Goal: Find contact information: Find contact information

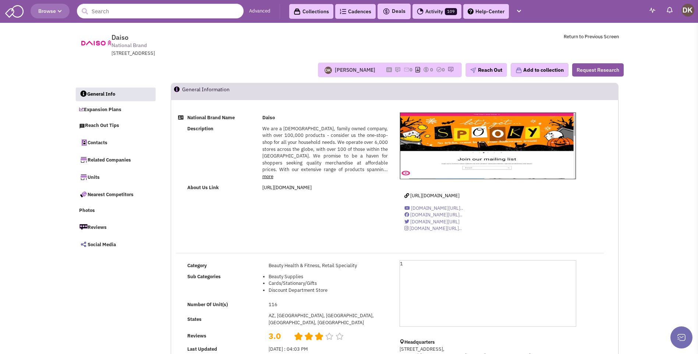
select select
click at [143, 14] on input "text" at bounding box center [160, 11] width 167 height 15
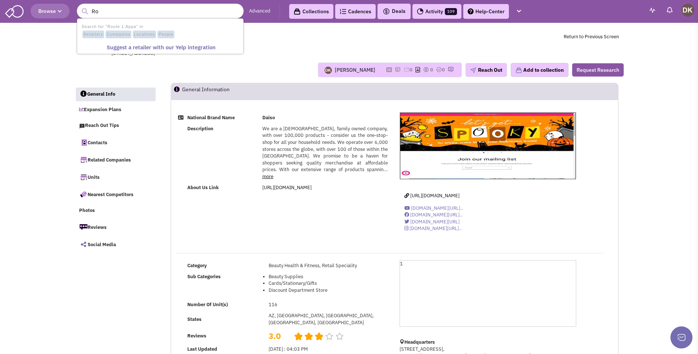
type input "R"
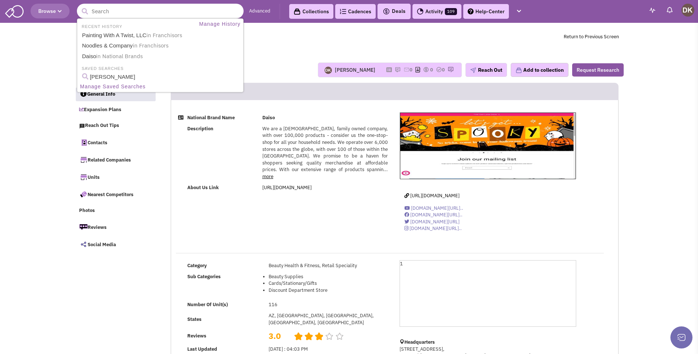
click at [120, 14] on input "text" at bounding box center [160, 11] width 167 height 15
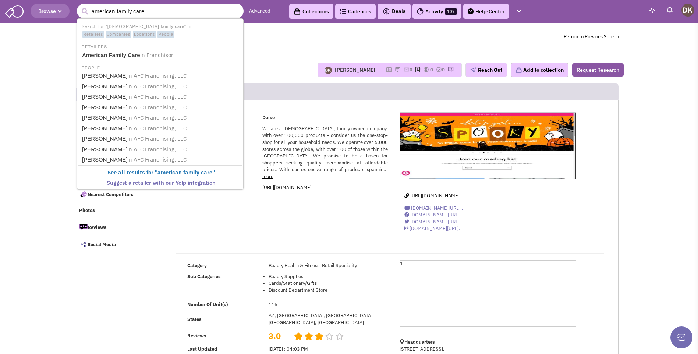
type input "american family care"
click at [79, 6] on button "submit" at bounding box center [84, 11] width 11 height 11
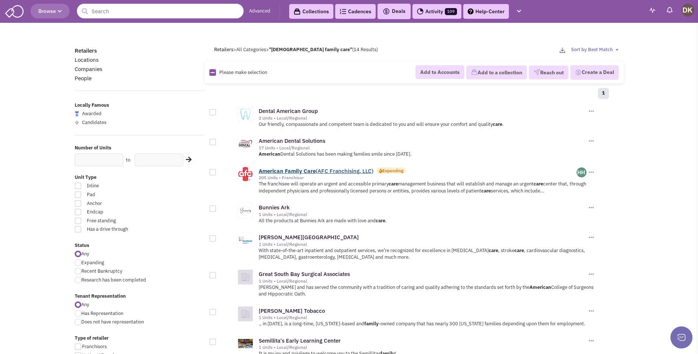
click at [294, 171] on b "Family" at bounding box center [293, 170] width 17 height 7
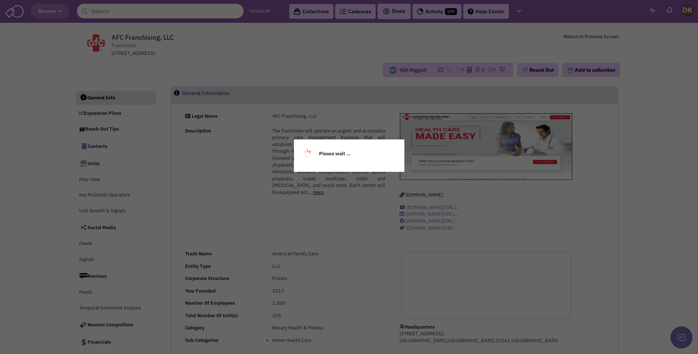
select select
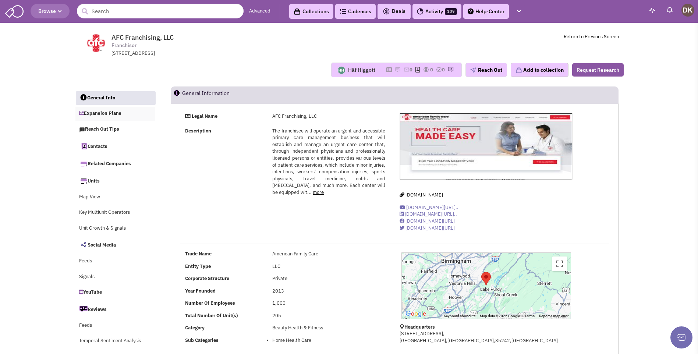
click at [105, 112] on link "Expansion Plans" at bounding box center [115, 114] width 80 height 14
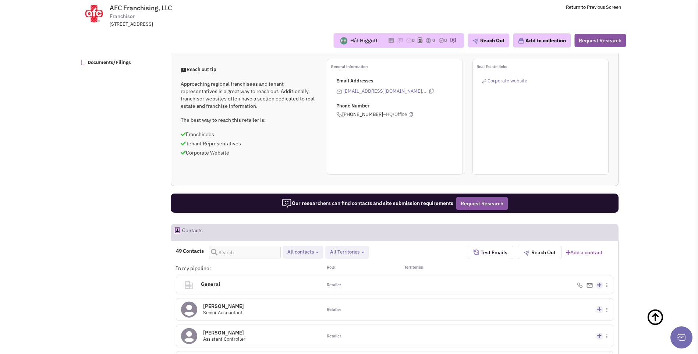
scroll to position [267, 0]
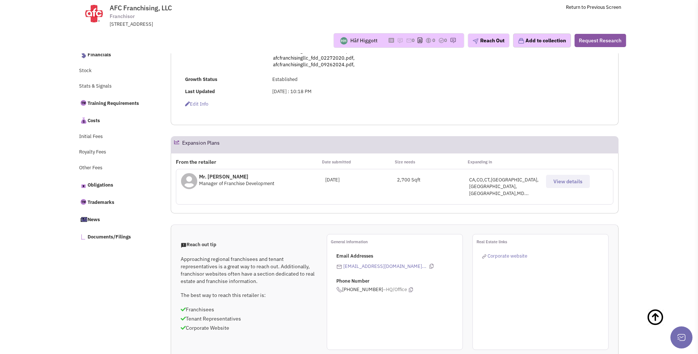
click at [566, 183] on span "View details" at bounding box center [568, 181] width 29 height 7
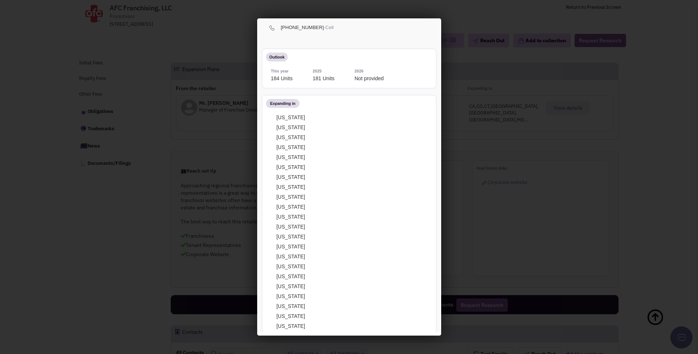
scroll to position [0, 0]
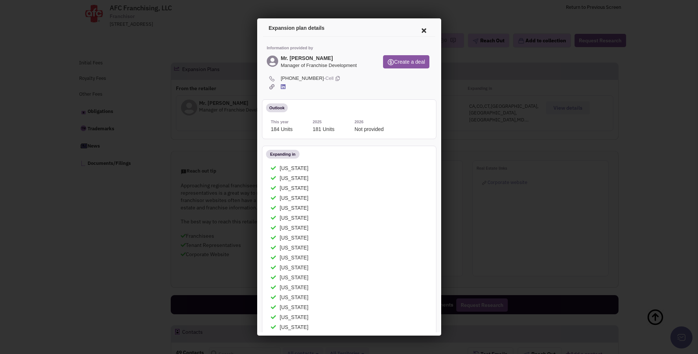
click at [418, 30] on icon at bounding box center [422, 30] width 15 height 18
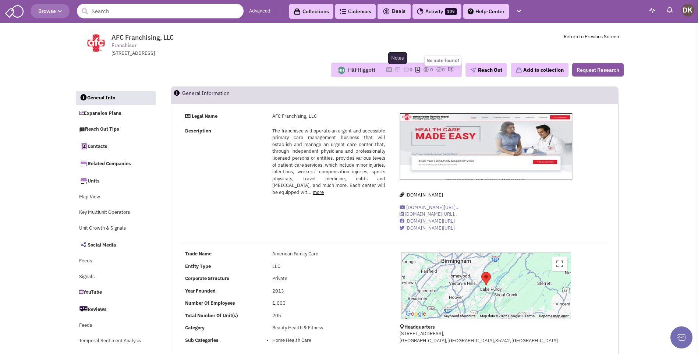
click at [395, 70] on img at bounding box center [398, 70] width 6 height 6
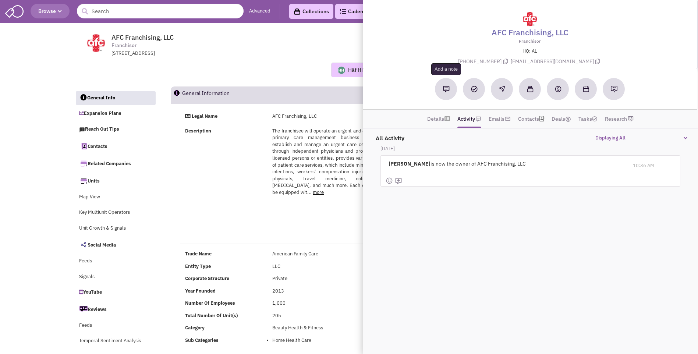
click at [447, 92] on img at bounding box center [446, 89] width 7 height 7
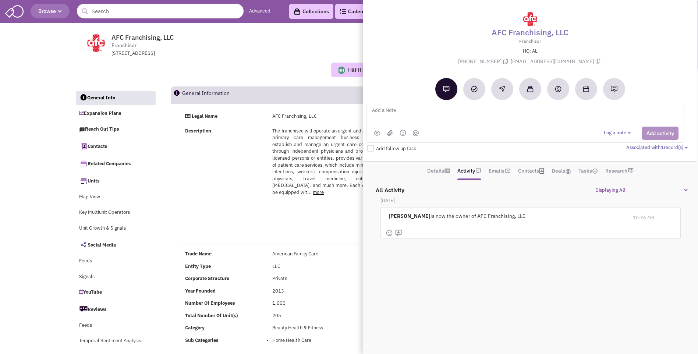
click at [402, 109] on textarea at bounding box center [462, 116] width 182 height 20
type textarea "NO notes or email activity"
click at [652, 134] on button "Add activity" at bounding box center [660, 133] width 36 height 13
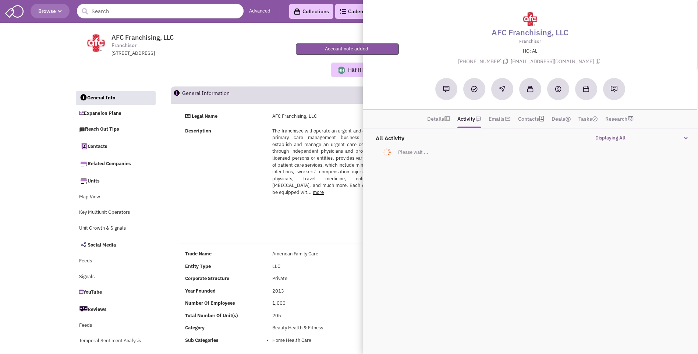
click at [288, 72] on div "Hâf Higgott No note found! 0 0 0 Reach Out Add to collection" at bounding box center [349, 70] width 559 height 15
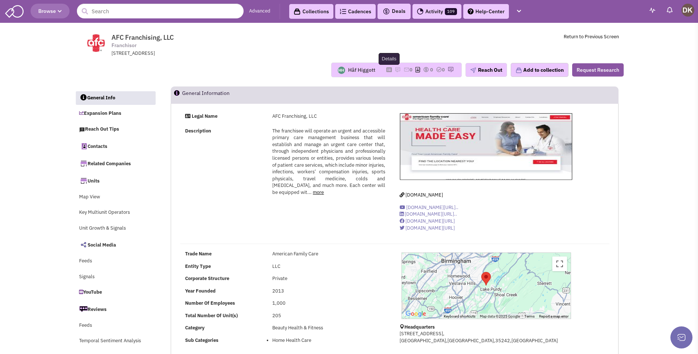
click at [387, 69] on icon at bounding box center [390, 70] width 6 height 4
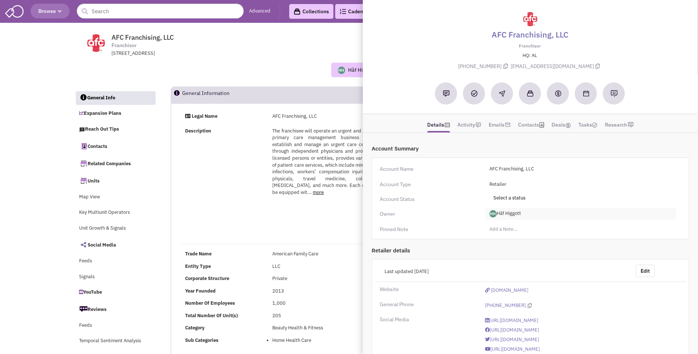
click at [503, 214] on span "Hâf Higgott" at bounding box center [580, 214] width 191 height 12
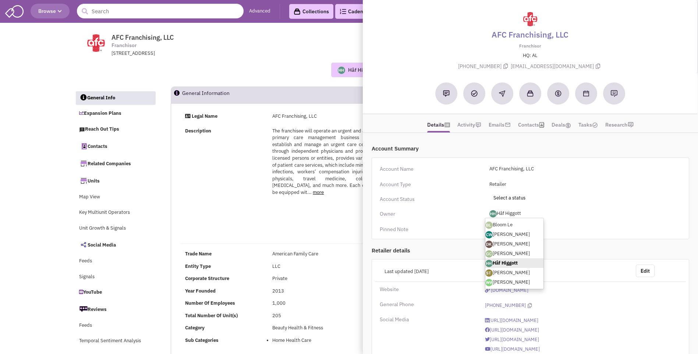
click at [506, 245] on link "[PERSON_NAME]" at bounding box center [515, 244] width 58 height 10
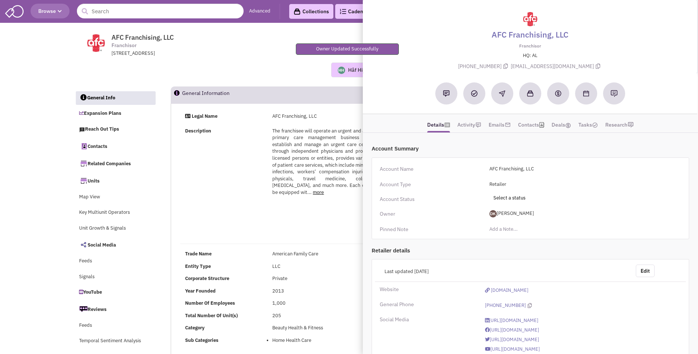
click at [256, 87] on header "General Information" at bounding box center [395, 95] width 448 height 17
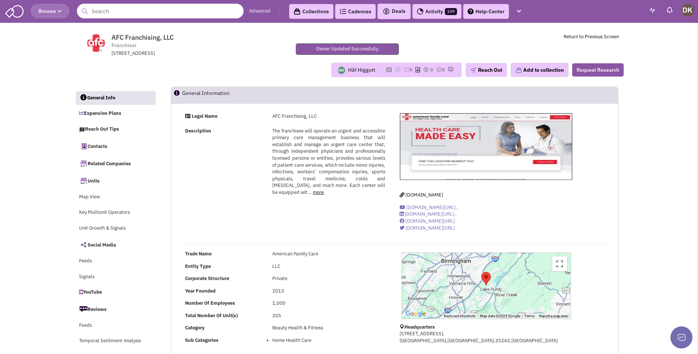
click at [120, 12] on input "text" at bounding box center [160, 11] width 167 height 15
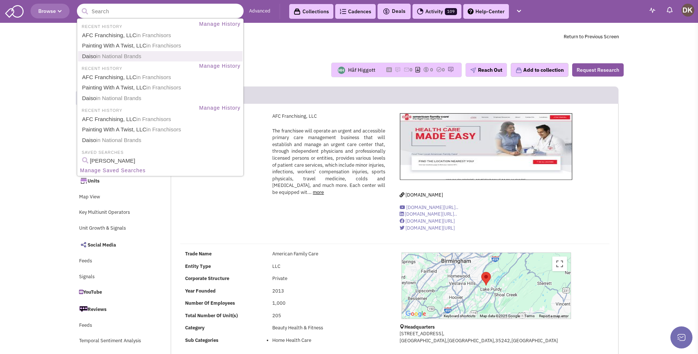
click at [105, 58] on span "in National Brands" at bounding box center [118, 56] width 45 height 6
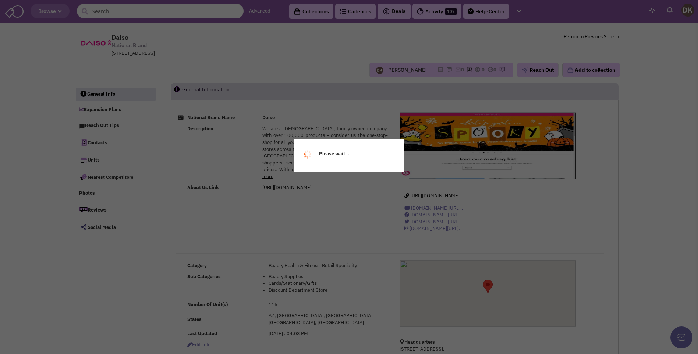
select select
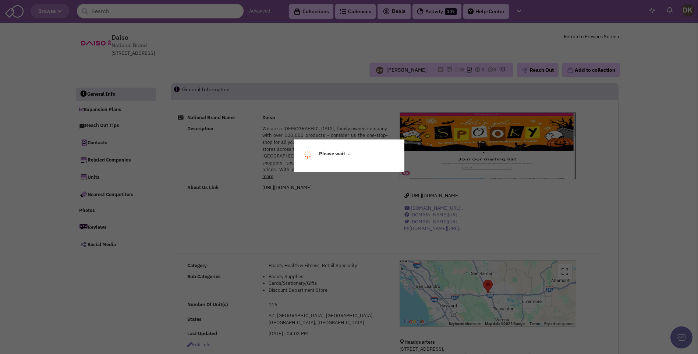
select select
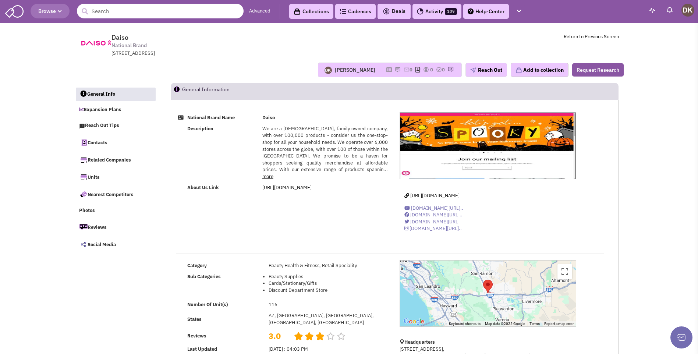
click at [121, 14] on input "text" at bounding box center [160, 11] width 167 height 15
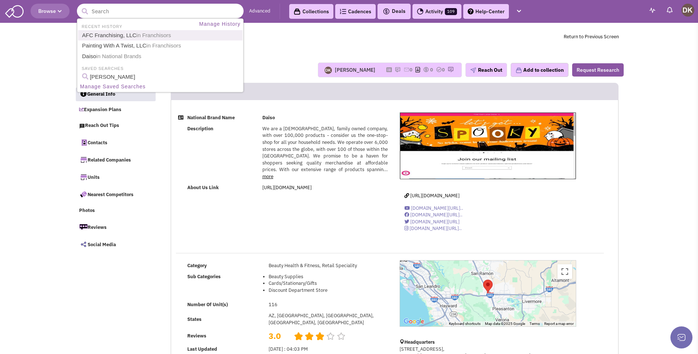
click at [115, 39] on link "AFC Franchising, LLC in [GEOGRAPHIC_DATA]" at bounding box center [161, 36] width 162 height 10
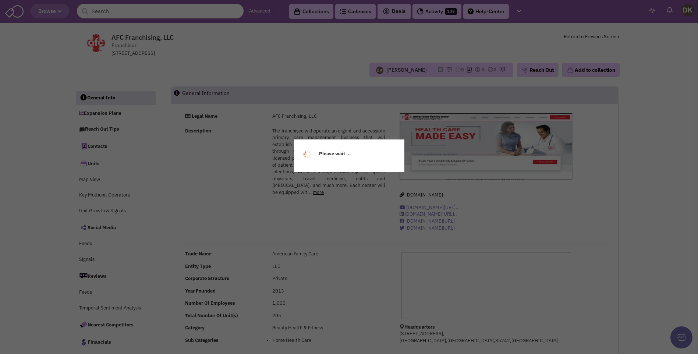
select select
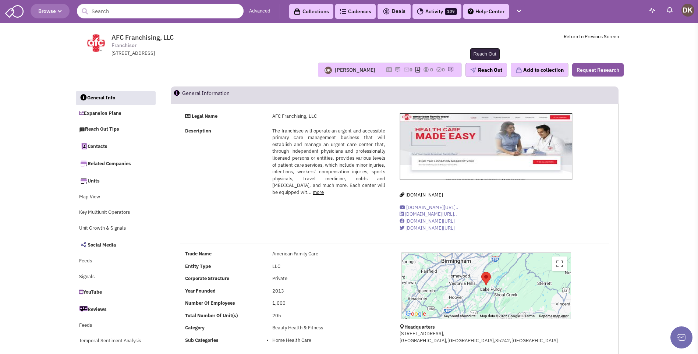
click at [481, 75] on button "Reach Out" at bounding box center [487, 70] width 42 height 14
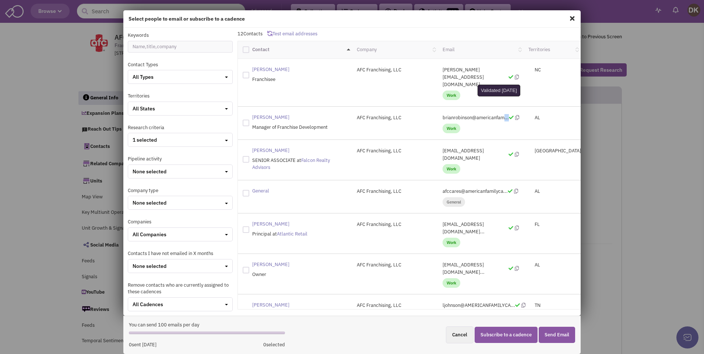
drag, startPoint x: 434, startPoint y: 102, endPoint x: 506, endPoint y: 106, distance: 71.5
click at [506, 114] on div "brianrobinson@americanfam... Work" at bounding box center [481, 123] width 86 height 18
drag, startPoint x: 506, startPoint y: 106, endPoint x: 466, endPoint y: 103, distance: 39.5
copy p "brianrobinson@americanfam..."
click at [515, 115] on icon at bounding box center [517, 117] width 4 height 5
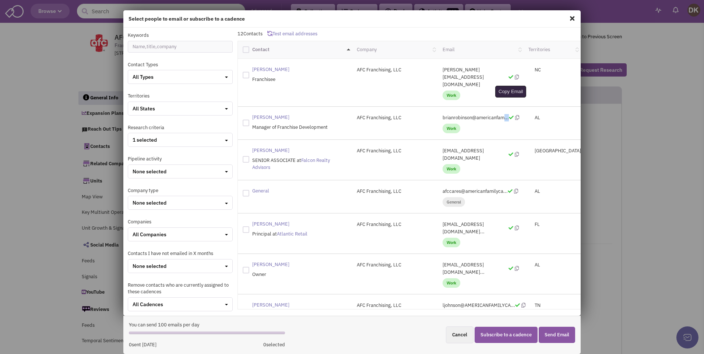
copy p "brianrobinson@americanfam..."
click at [568, 19] on span at bounding box center [572, 19] width 10 height 12
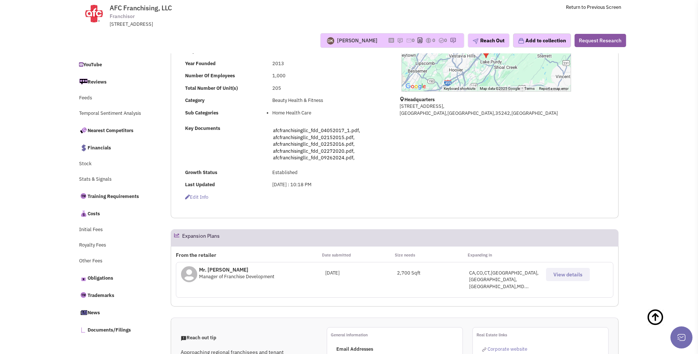
scroll to position [221, 0]
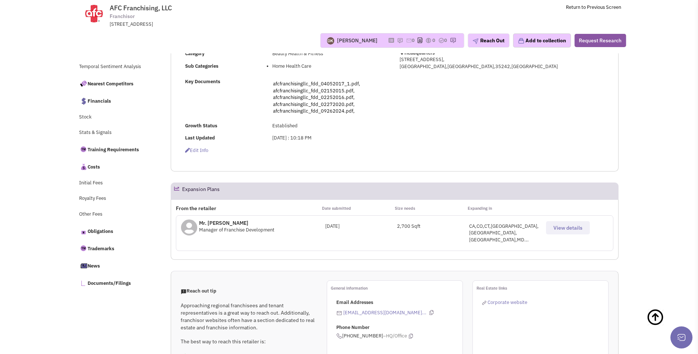
click at [562, 228] on span "View details" at bounding box center [568, 228] width 29 height 7
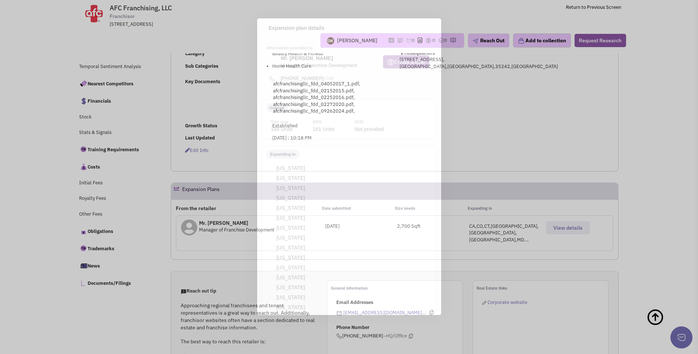
scroll to position [0, 0]
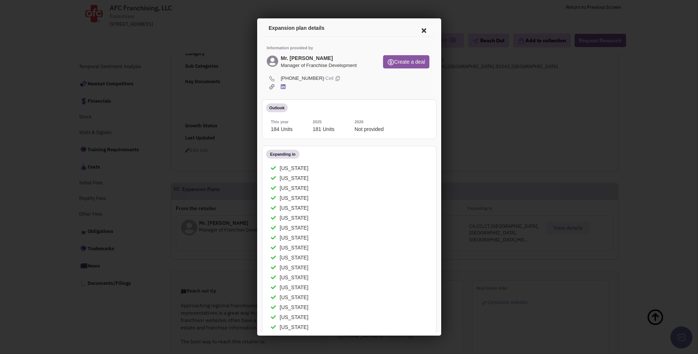
click at [417, 30] on icon at bounding box center [422, 30] width 15 height 18
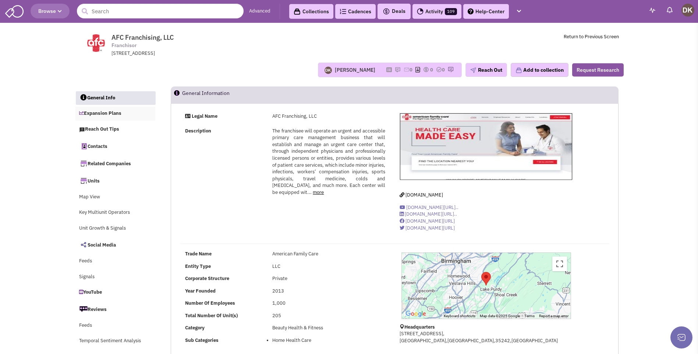
click at [104, 114] on link "Expansion Plans" at bounding box center [115, 114] width 80 height 14
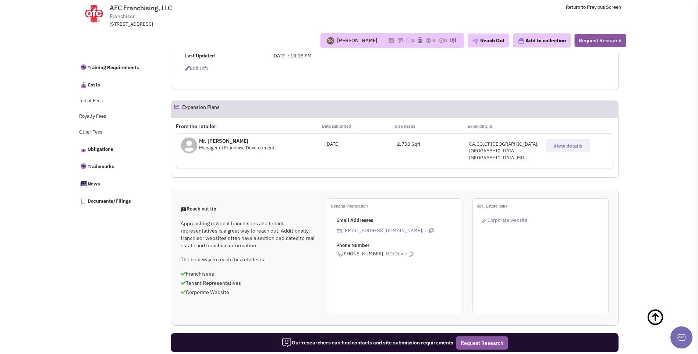
scroll to position [304, 0]
